Goal: Information Seeking & Learning: Learn about a topic

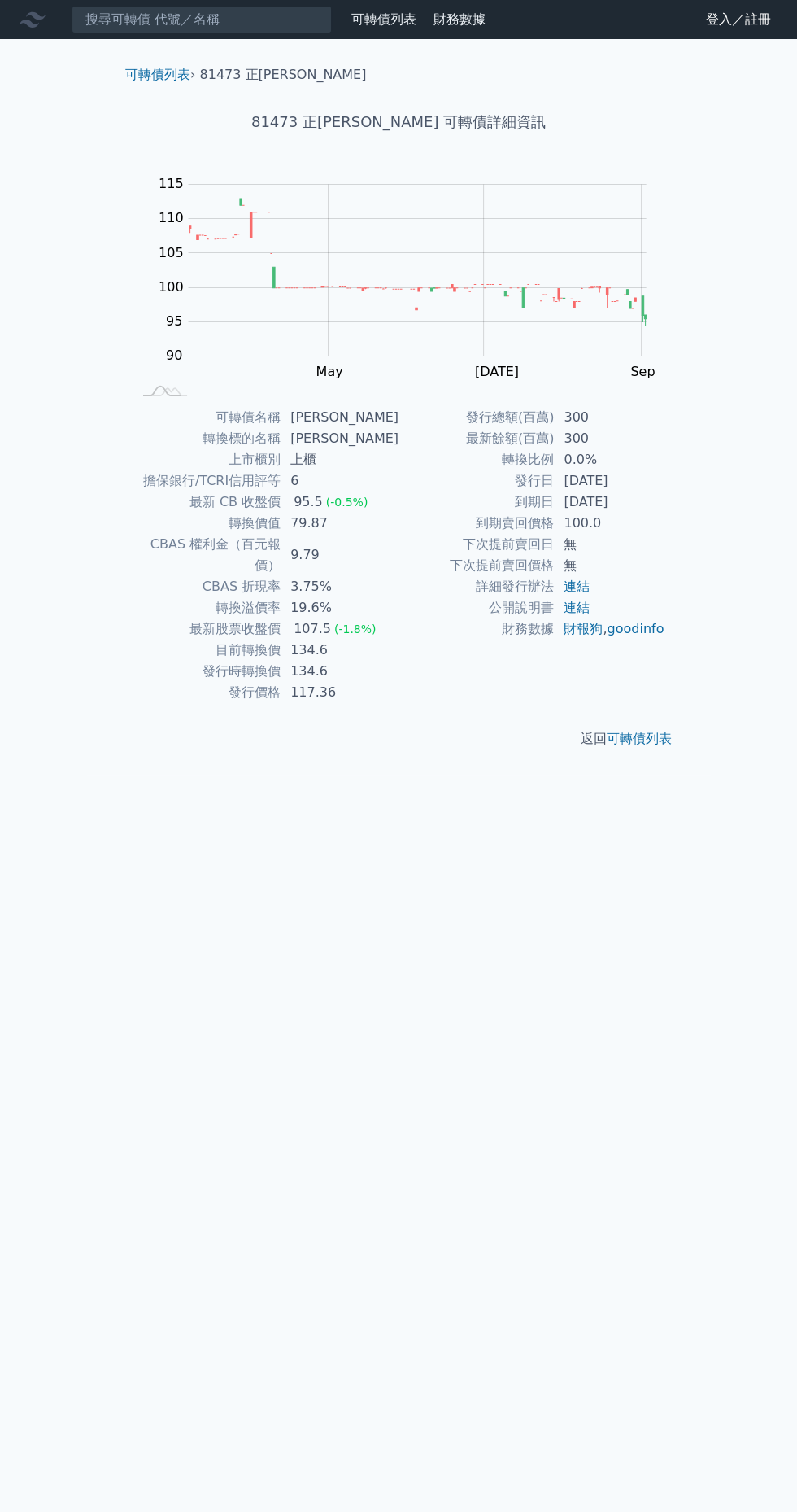
click at [658, 731] on link "可轉債列表" at bounding box center [640, 738] width 65 height 16
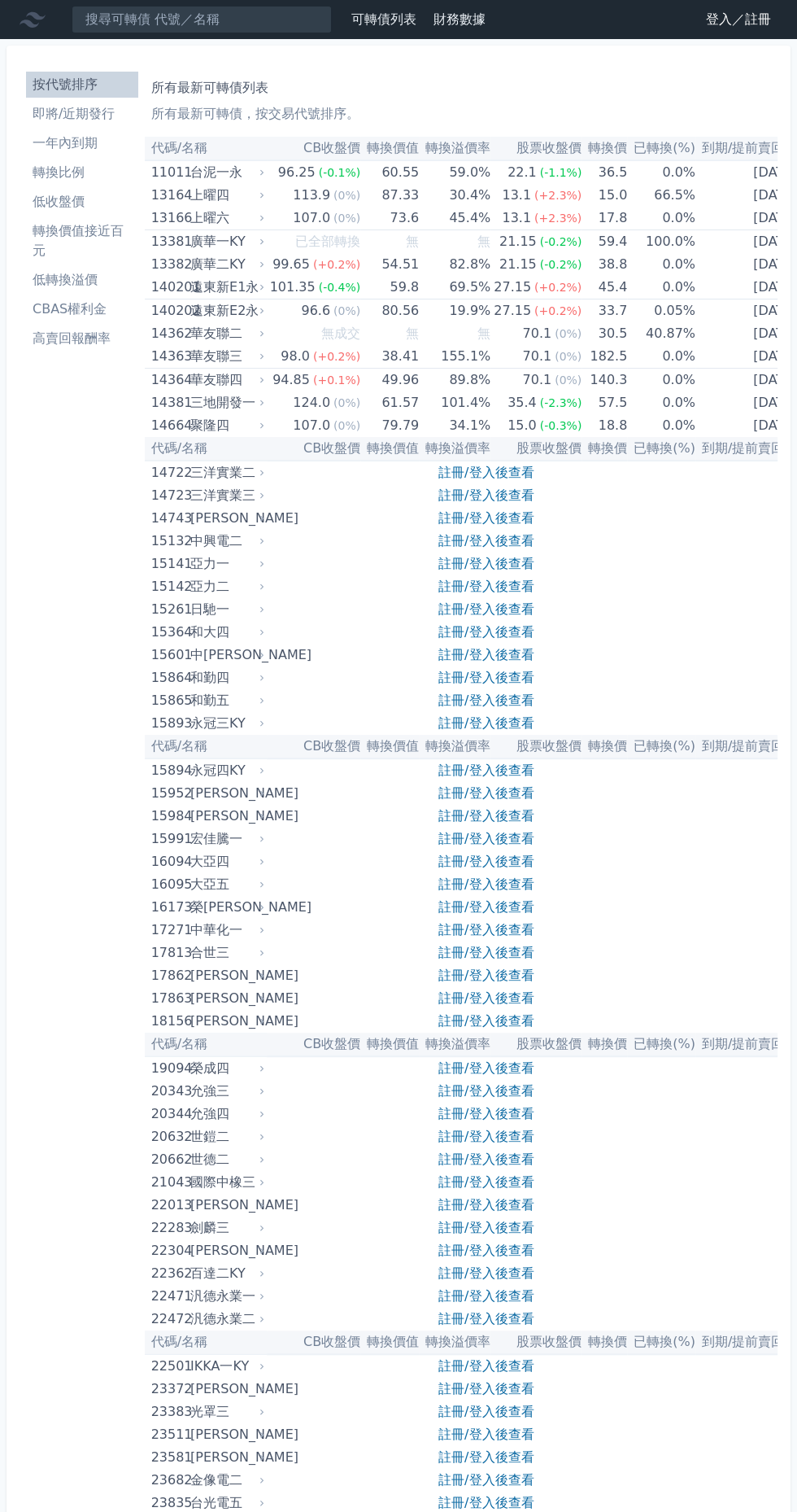
click at [219, 82] on h1 "所有最新可轉債列表" at bounding box center [461, 87] width 620 height 19
click at [231, 22] on input at bounding box center [201, 19] width 260 height 27
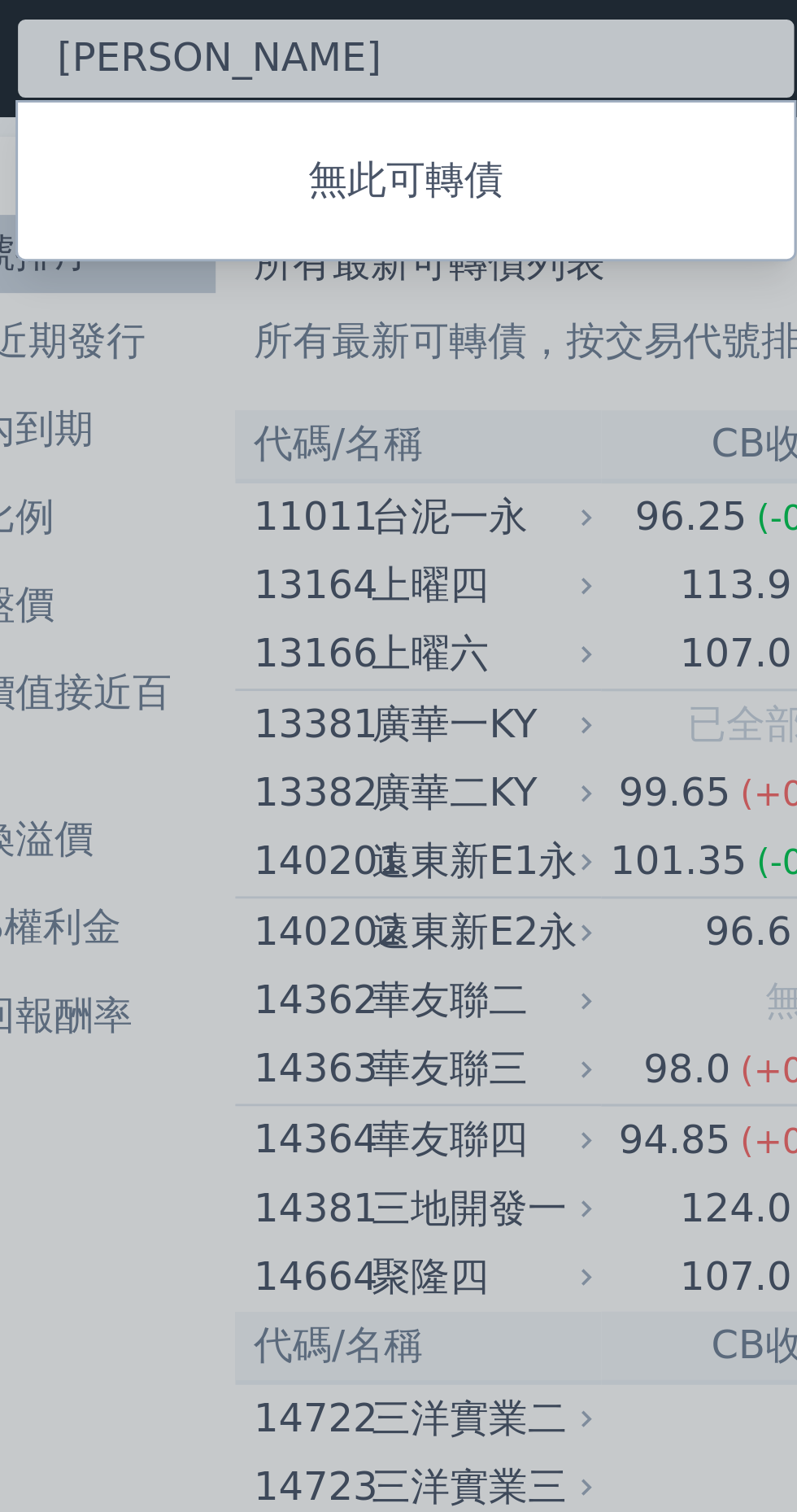
type input "正"
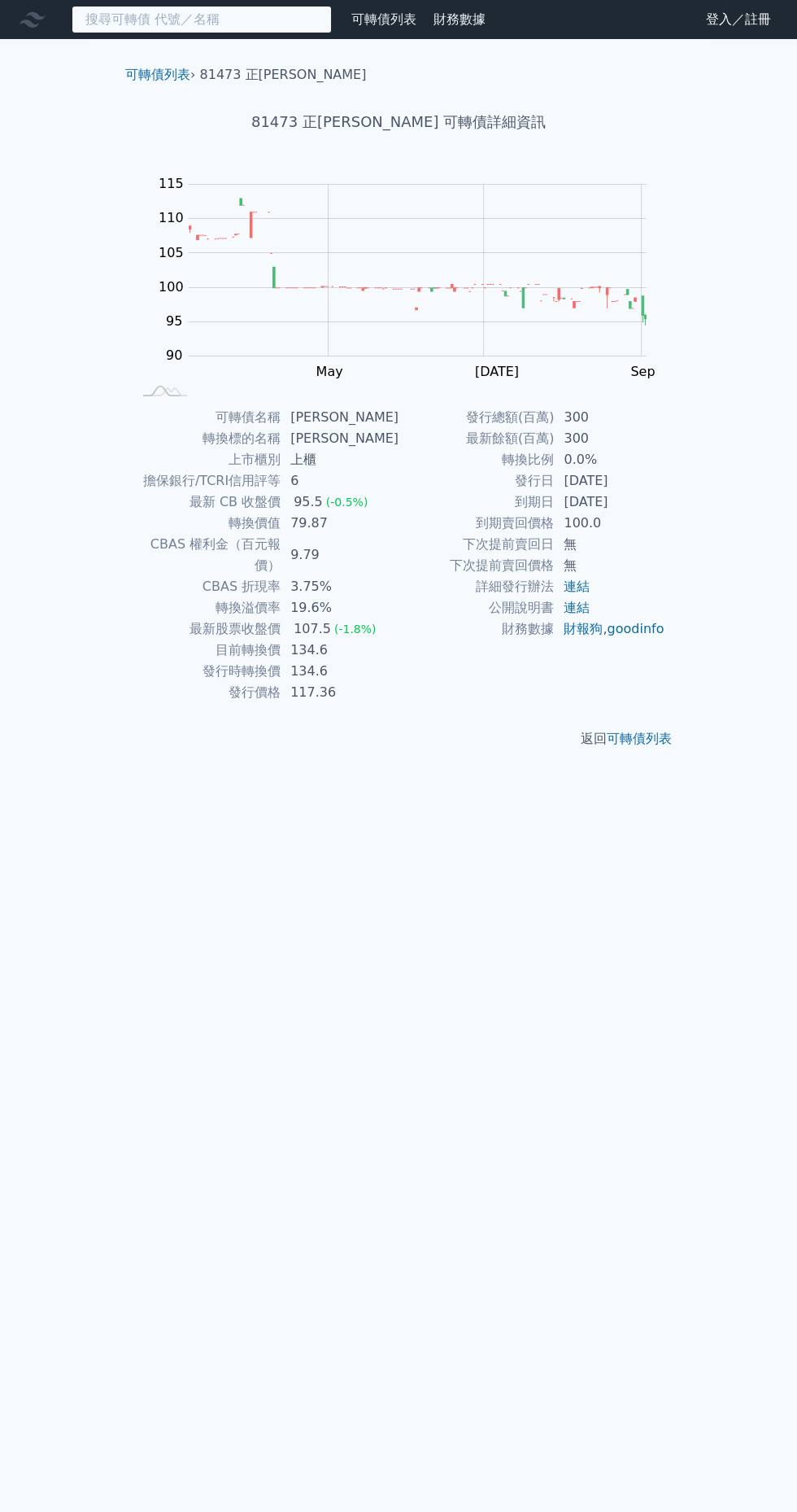
click at [208, 16] on input at bounding box center [201, 19] width 260 height 27
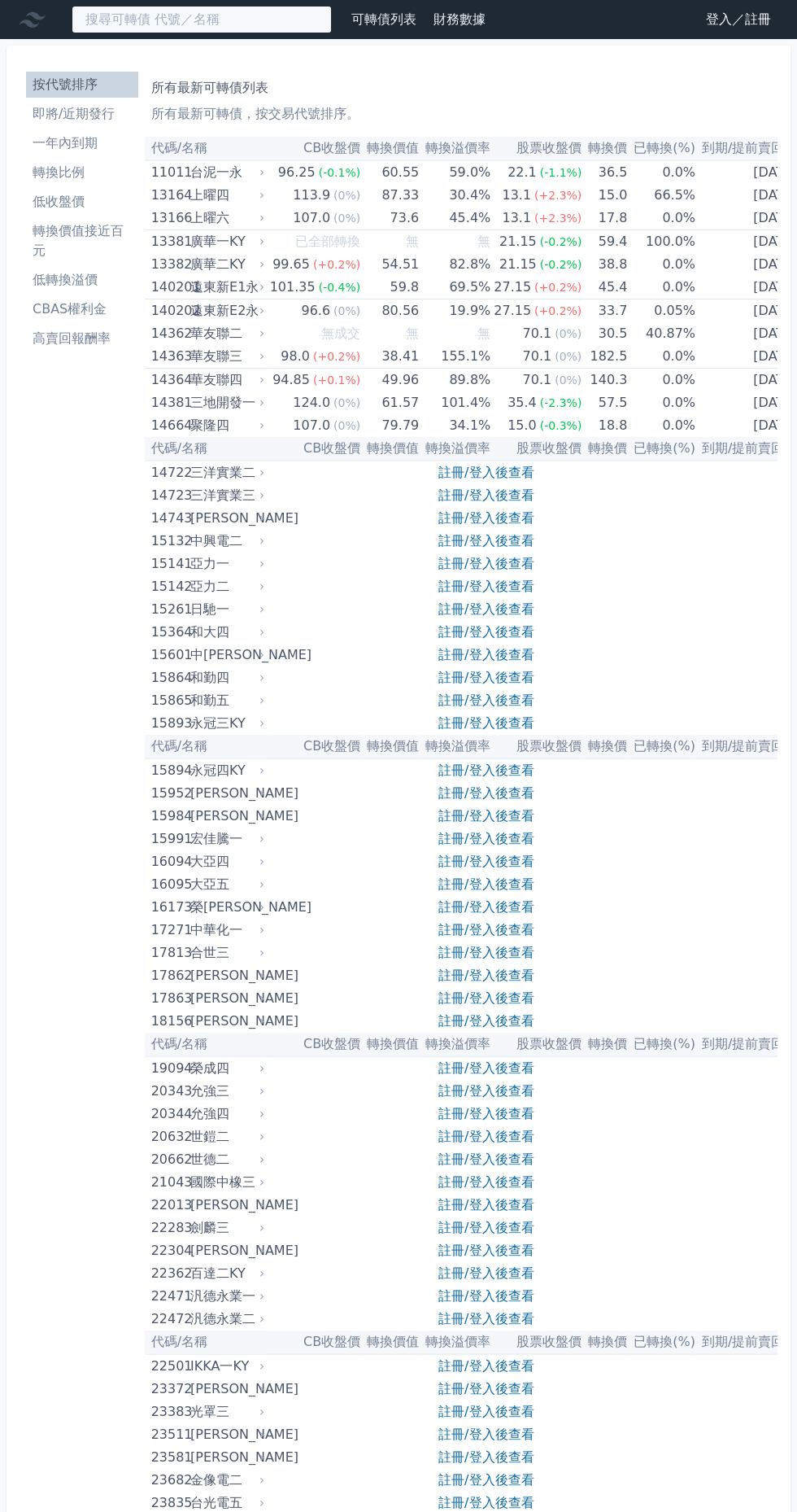
click at [230, 19] on input at bounding box center [201, 19] width 260 height 27
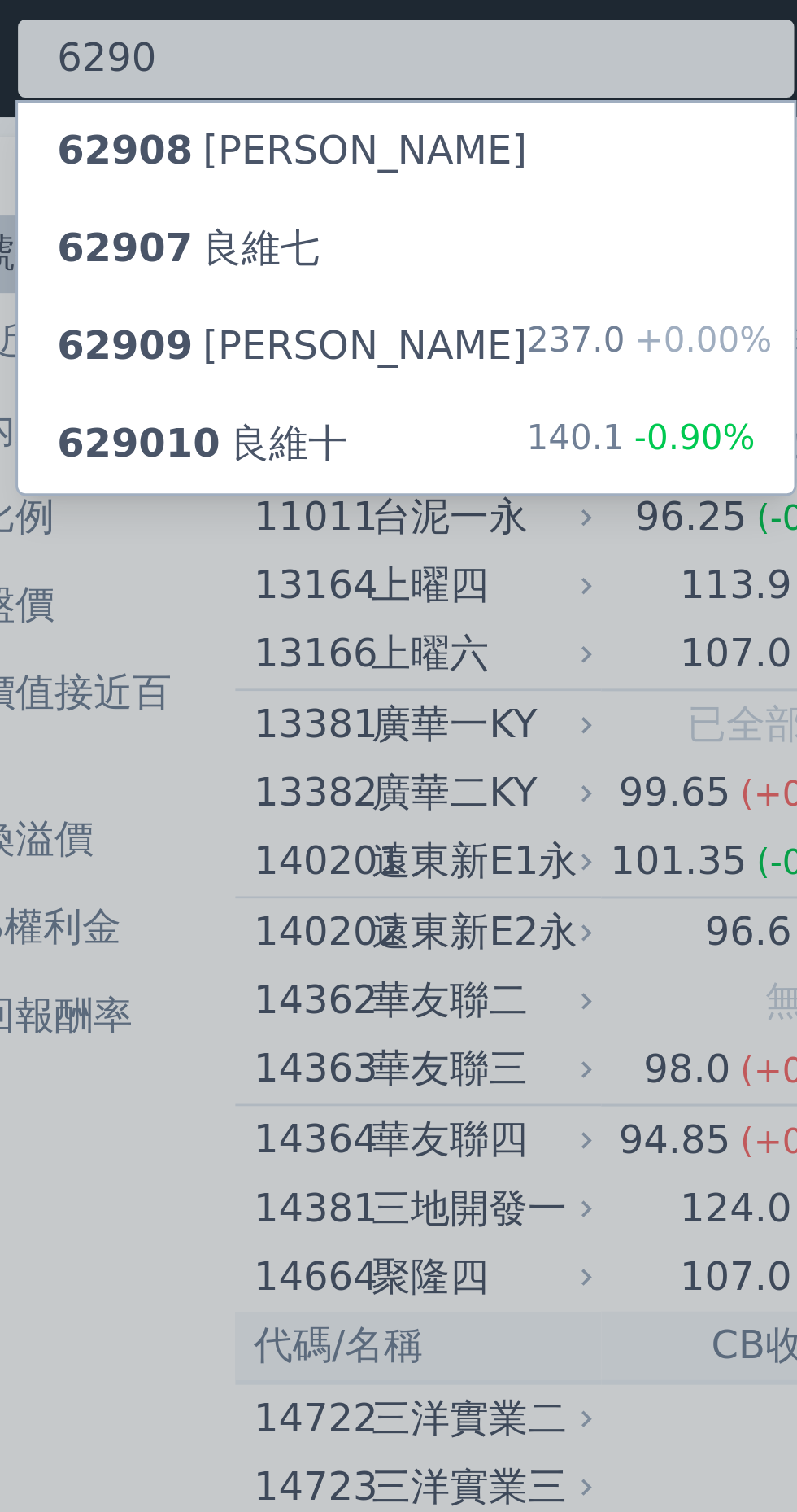
type input "6290"
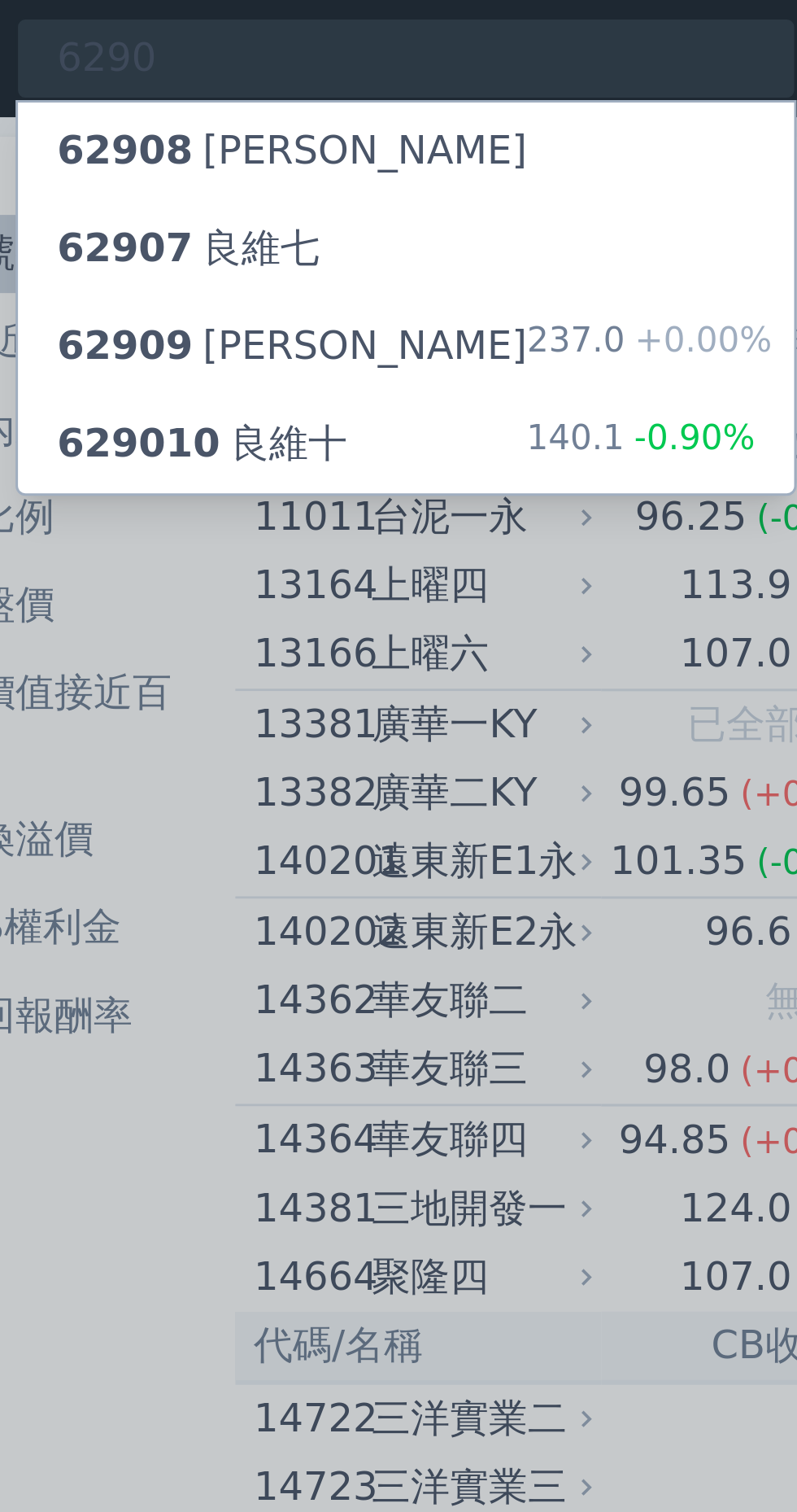
click at [195, 151] on div "629010 良維十 140.1 -0.90%" at bounding box center [201, 147] width 259 height 32
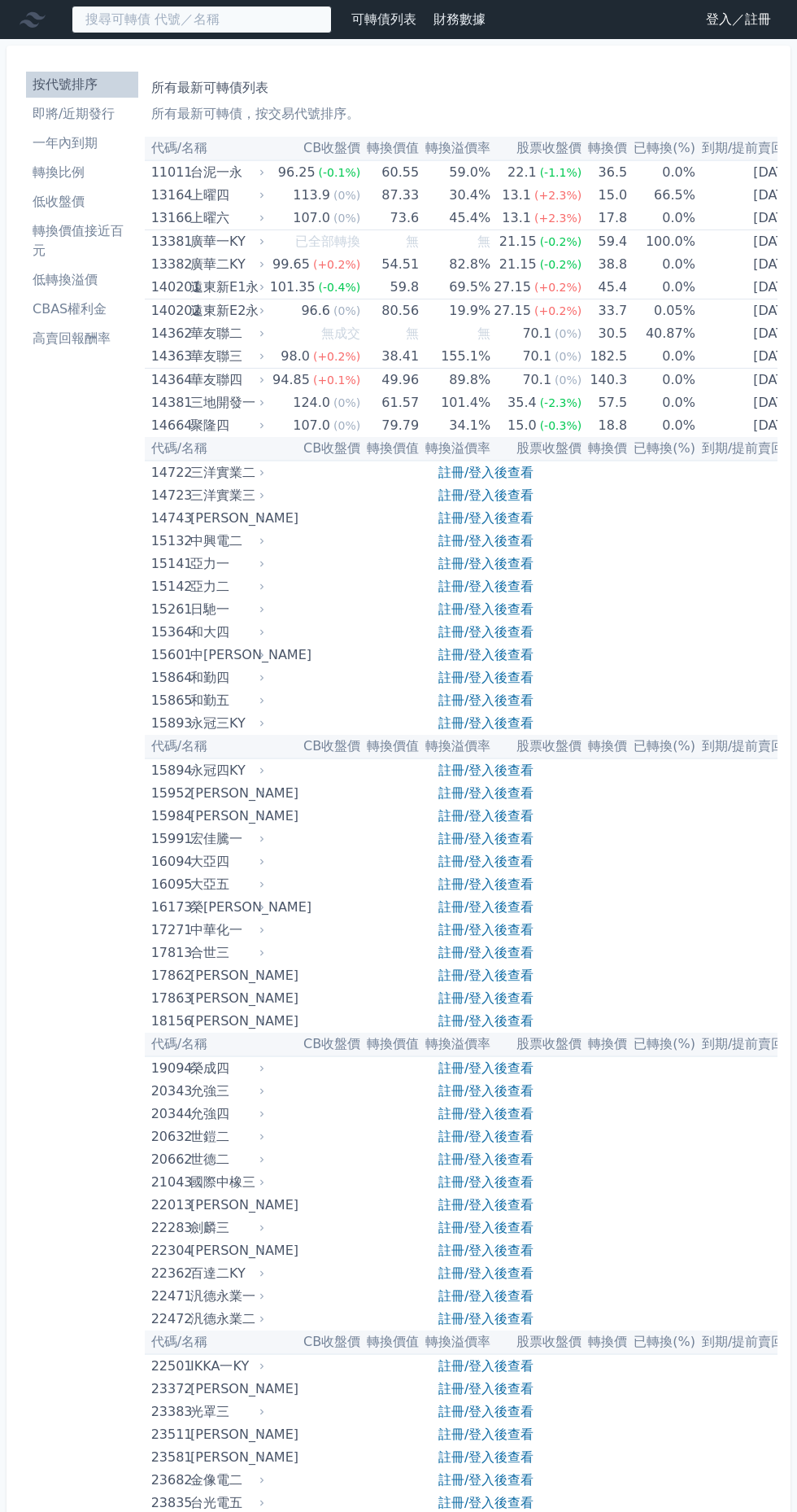
click at [230, 22] on input at bounding box center [201, 19] width 260 height 27
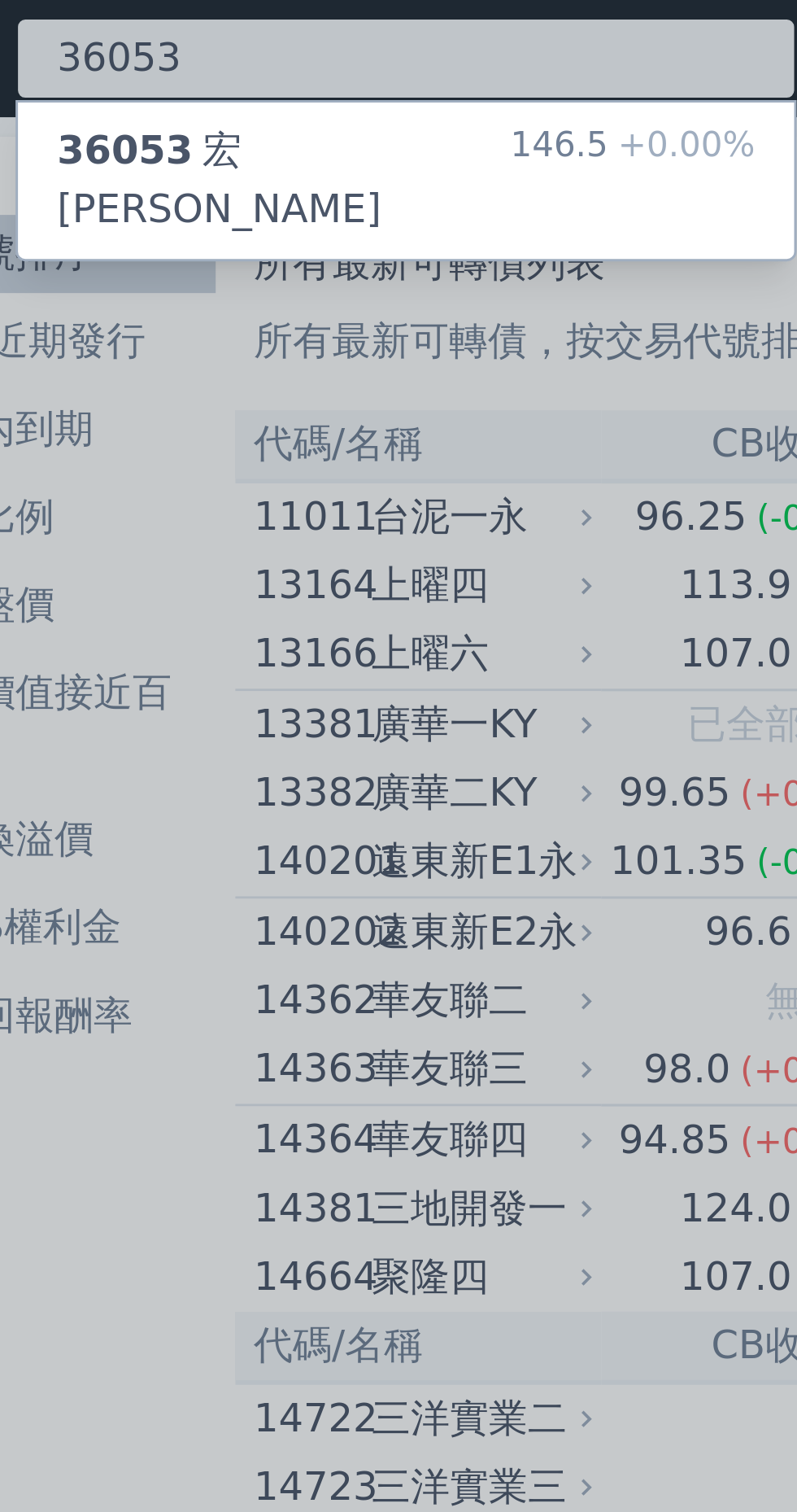
type input "36053"
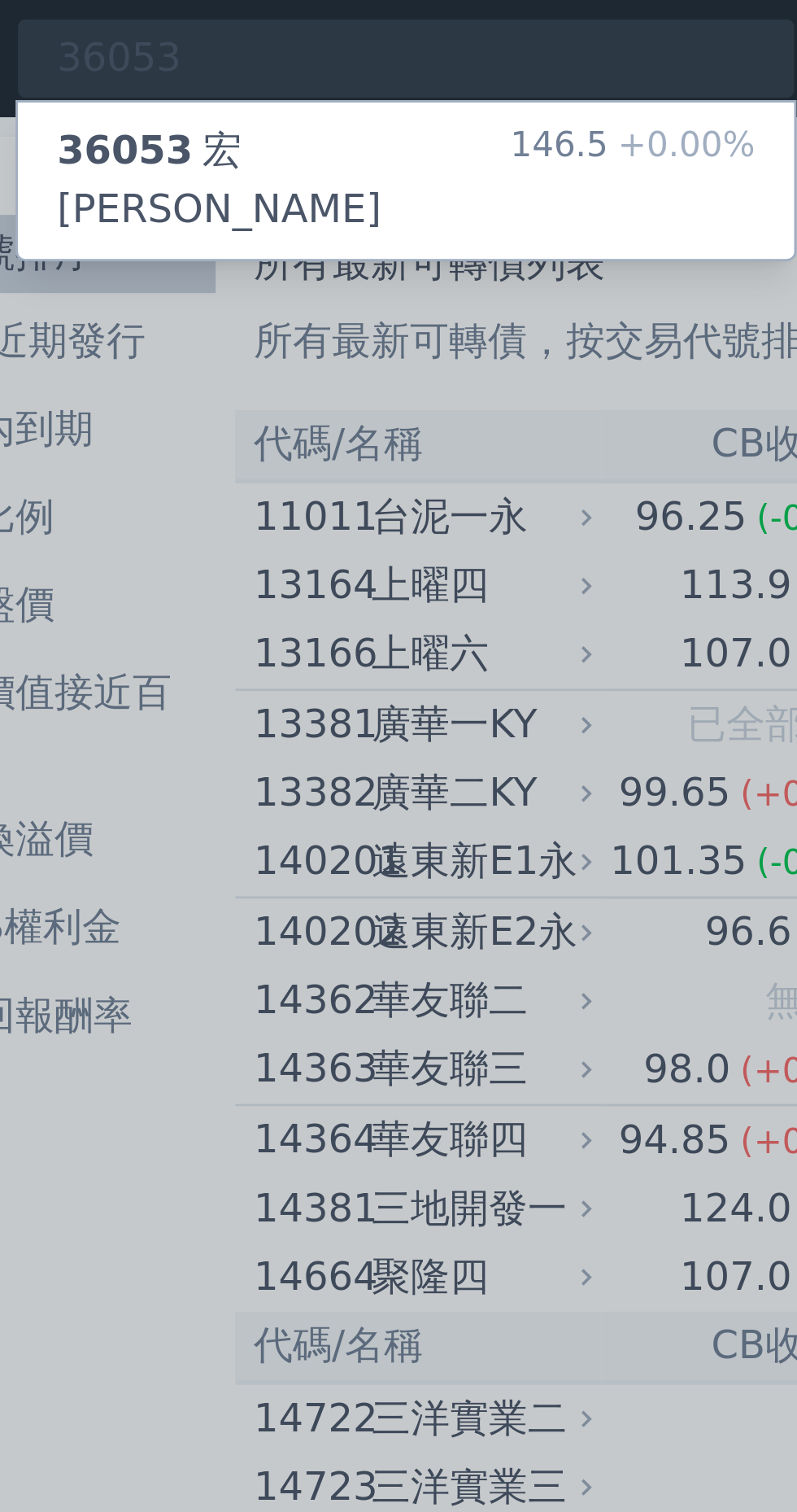
click at [233, 54] on div "36053 宏致三 146.5 +0.00%" at bounding box center [201, 60] width 259 height 52
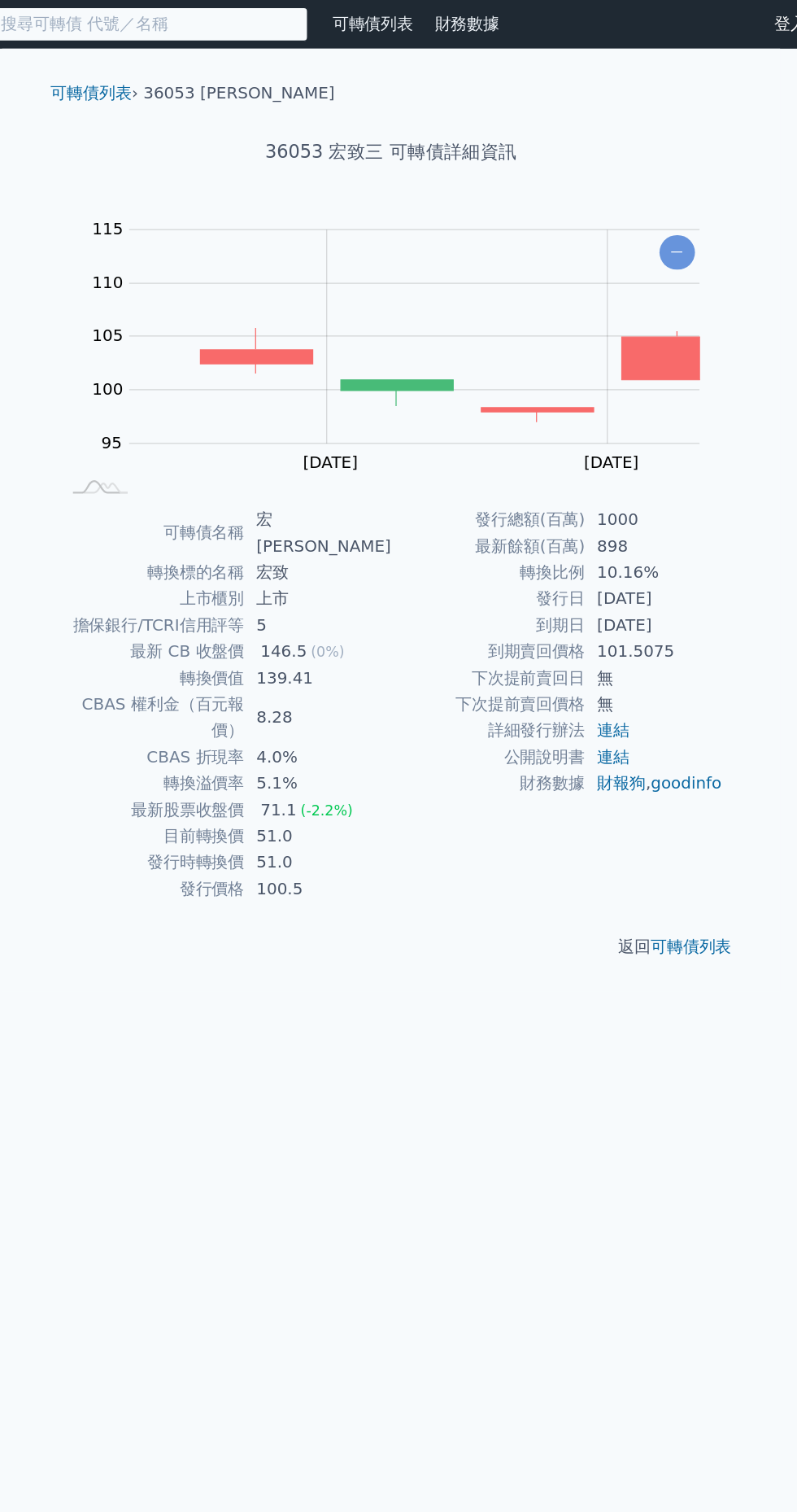
click at [285, 21] on input at bounding box center [201, 19] width 260 height 27
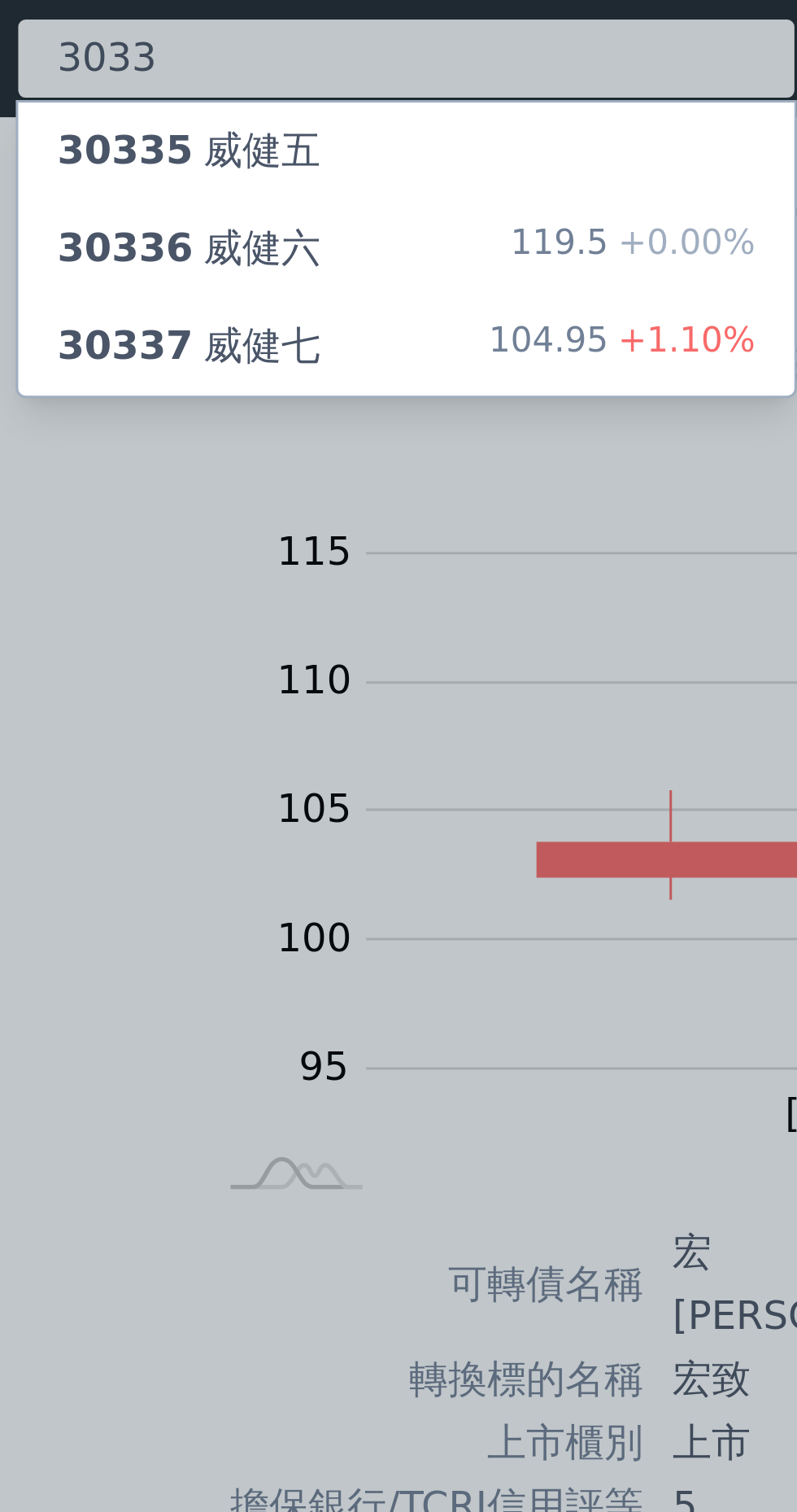
type input "3033"
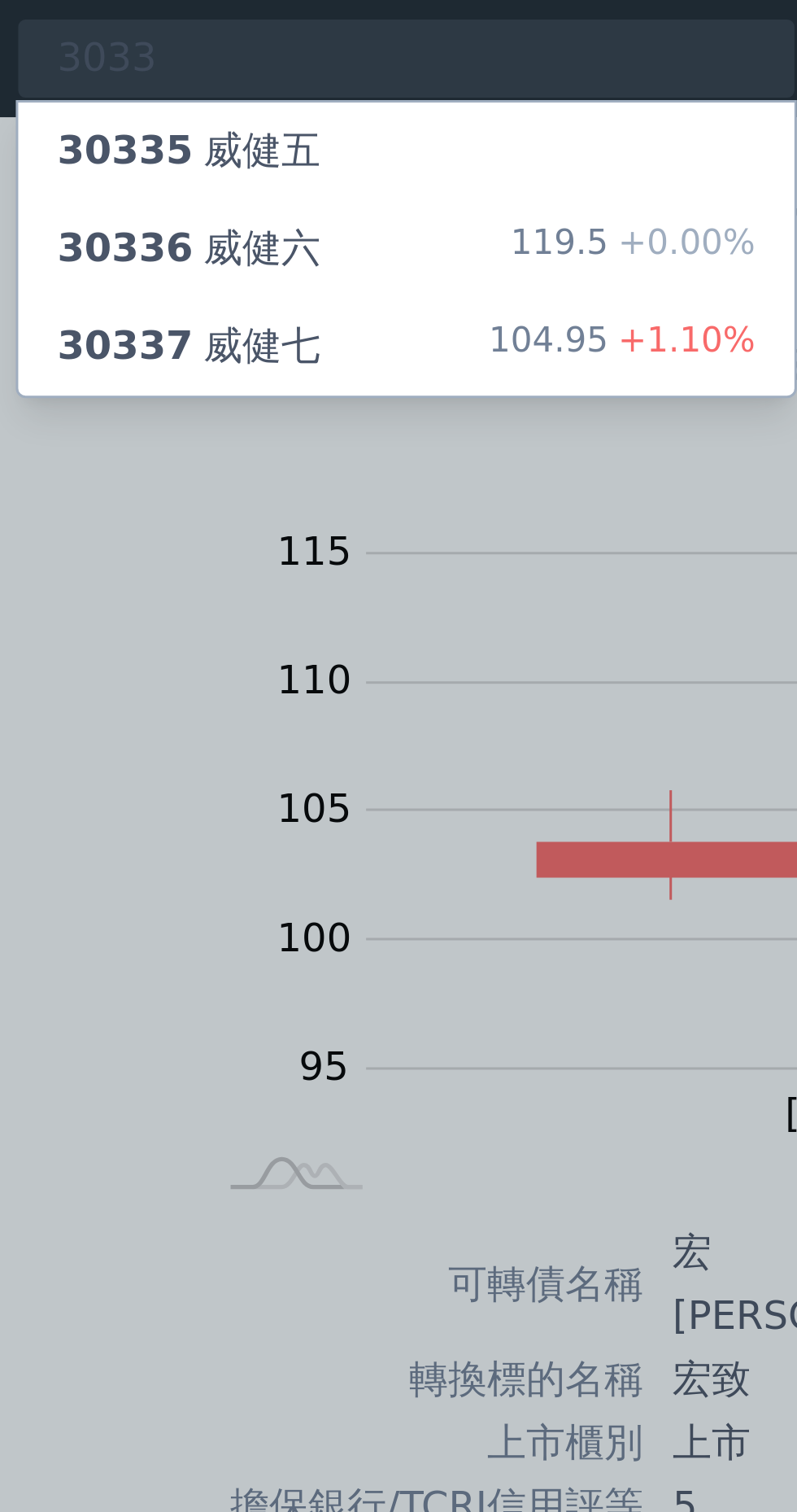
click at [189, 121] on div "30337 威健七 104.95 +1.10%" at bounding box center [201, 115] width 259 height 32
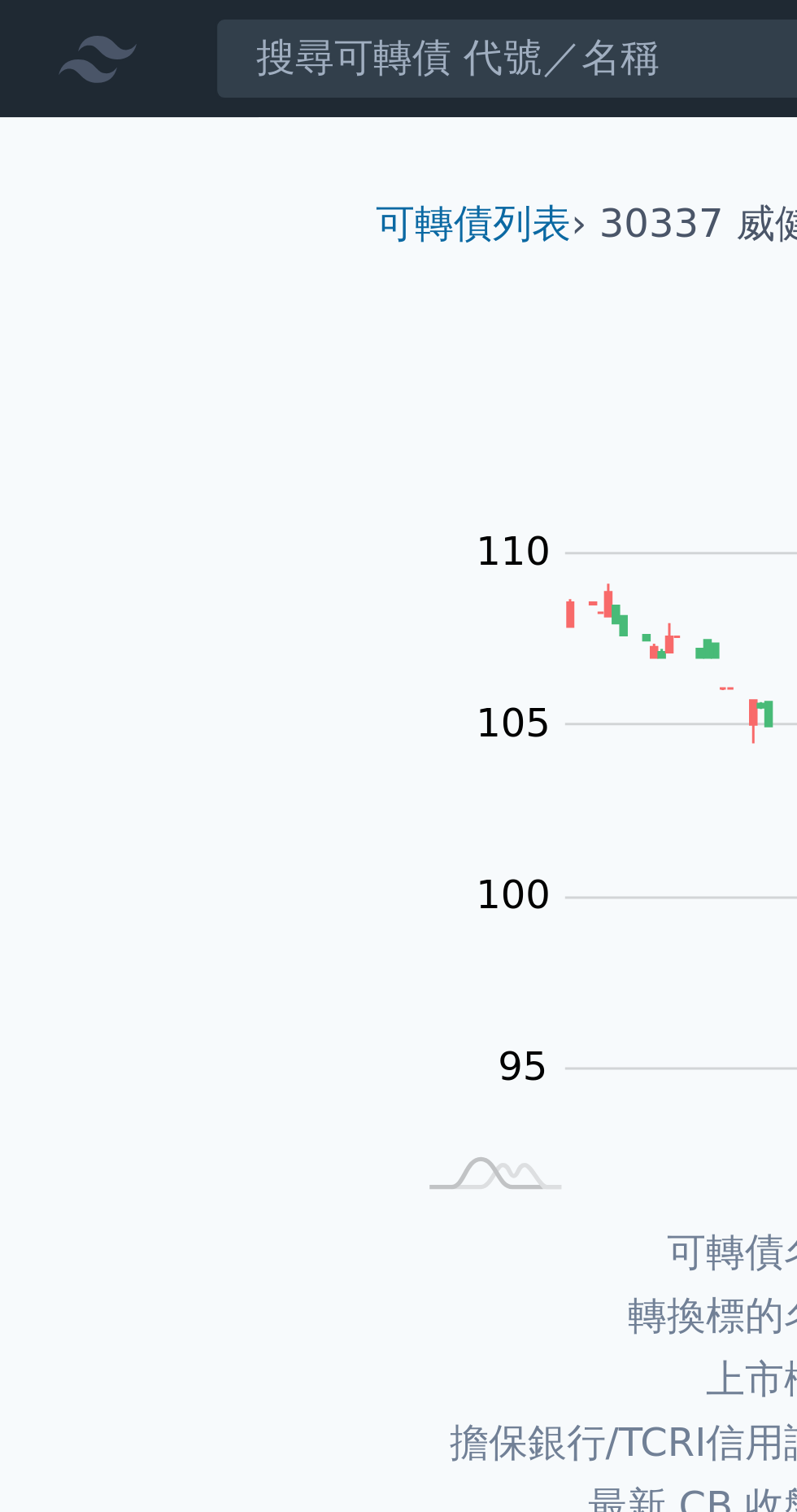
click at [35, 26] on icon at bounding box center [32, 20] width 26 height 16
click at [166, 74] on link "可轉債列表" at bounding box center [158, 74] width 65 height 16
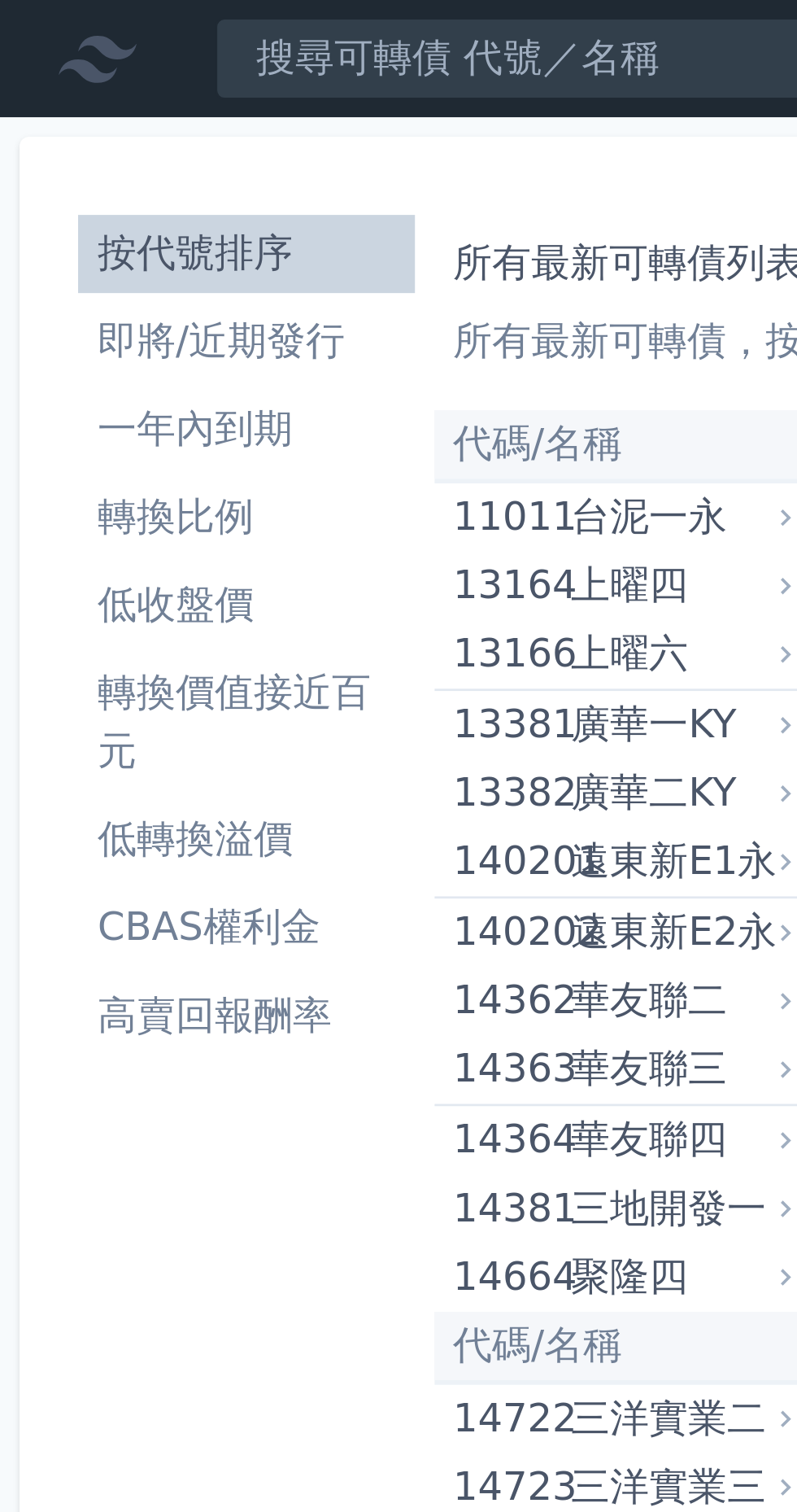
click at [82, 146] on li "一年內到期" at bounding box center [82, 142] width 112 height 19
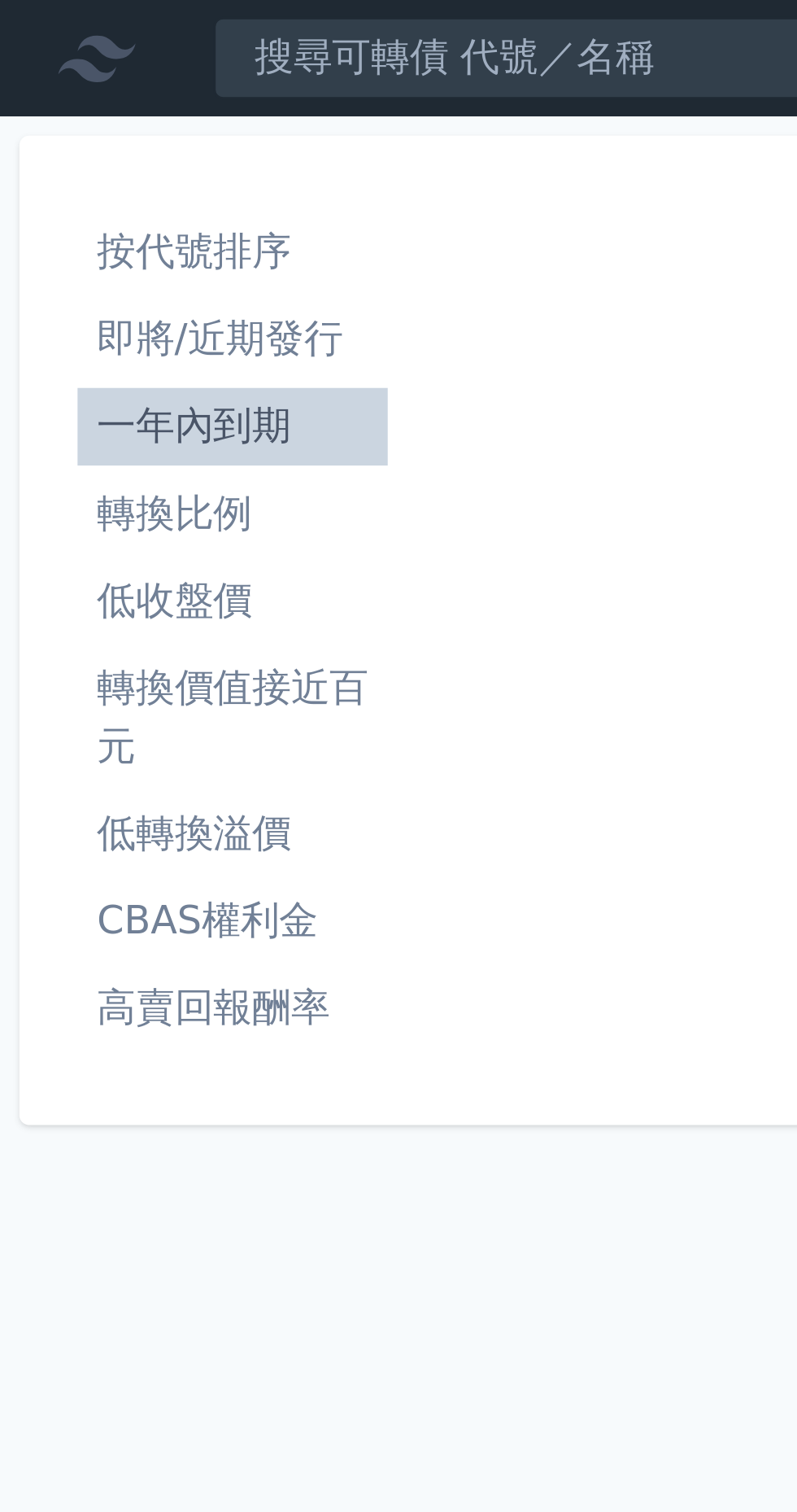
click at [96, 234] on li "轉換價值接近百元" at bounding box center [77, 240] width 104 height 39
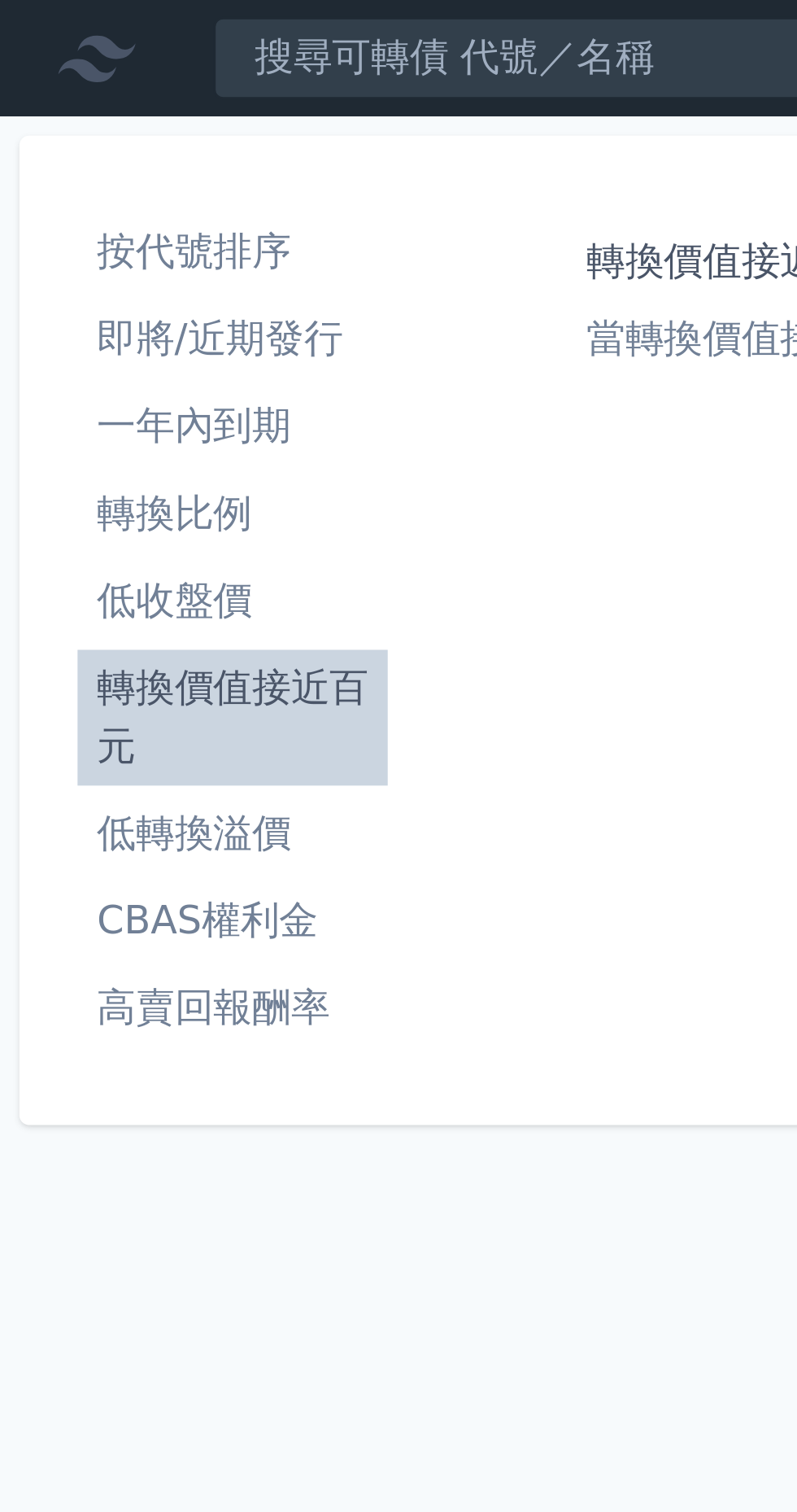
click at [81, 285] on li "低轉換溢價" at bounding box center [77, 280] width 104 height 19
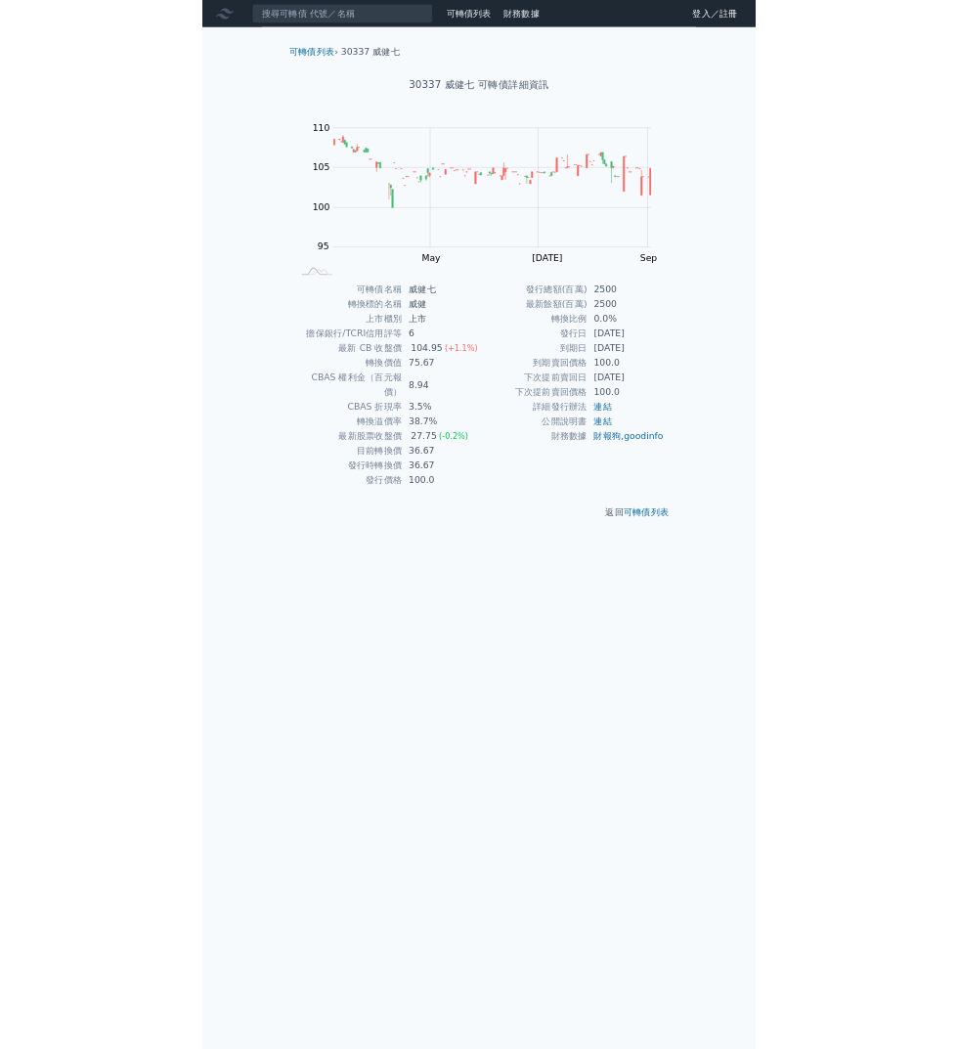
scroll to position [25, 0]
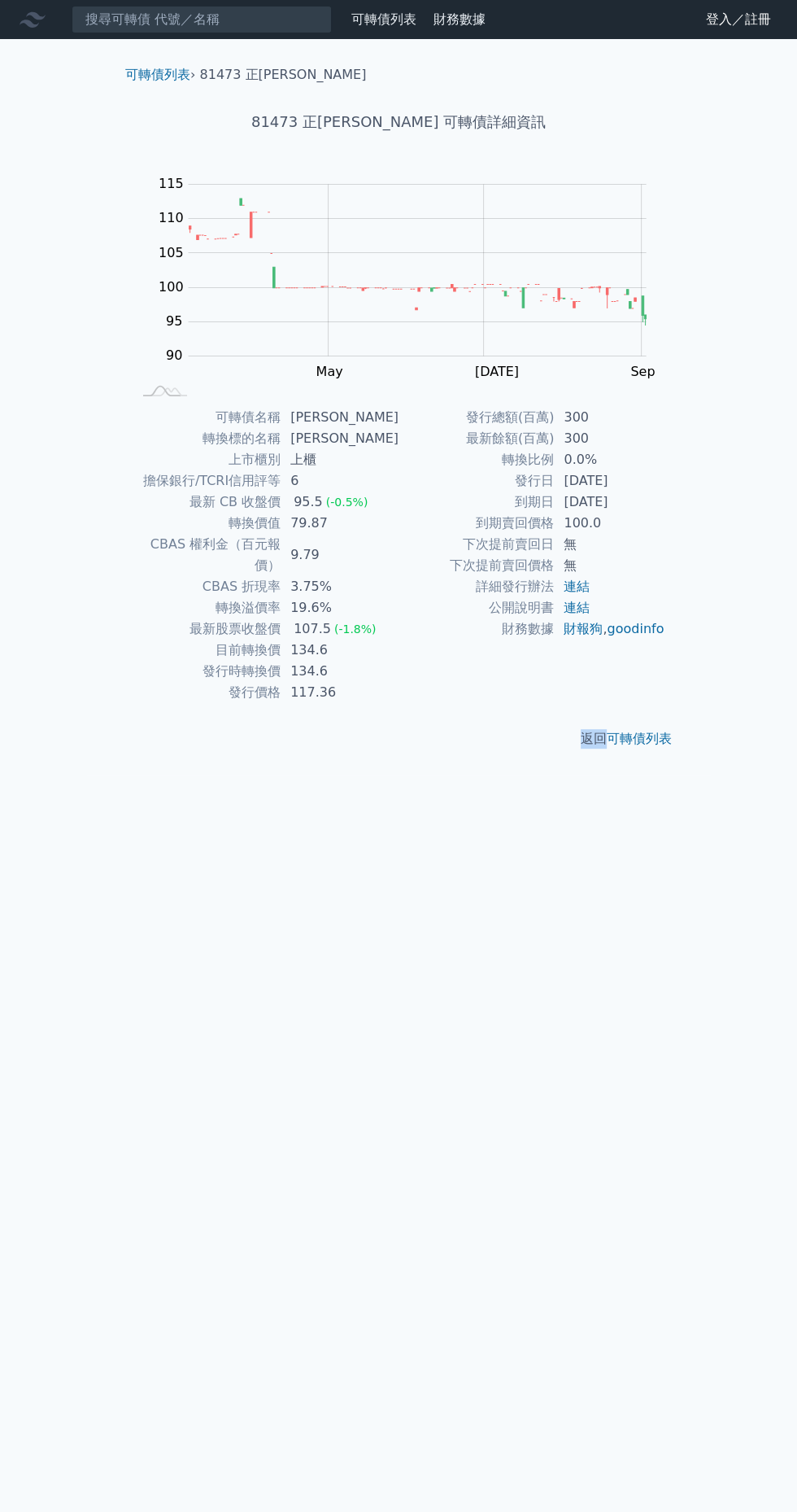
click at [350, 1020] on div "可轉債列表 財務數據 可轉債列表 財務數據 登入／註冊 登入／註冊 可轉債列表 › 81473 正[PERSON_NAME] 81473 正淩三 可轉債詳細資…" at bounding box center [398, 756] width 797 height 1512
click at [357, 1052] on div "可轉債列表 財務數據 可轉債列表 財務數據 登入／註冊 登入／註冊 可轉債列表 › 81473 正[PERSON_NAME] 81473 正淩三 可轉債詳細資…" at bounding box center [398, 756] width 797 height 1512
